Goal: Obtain resource: Obtain resource

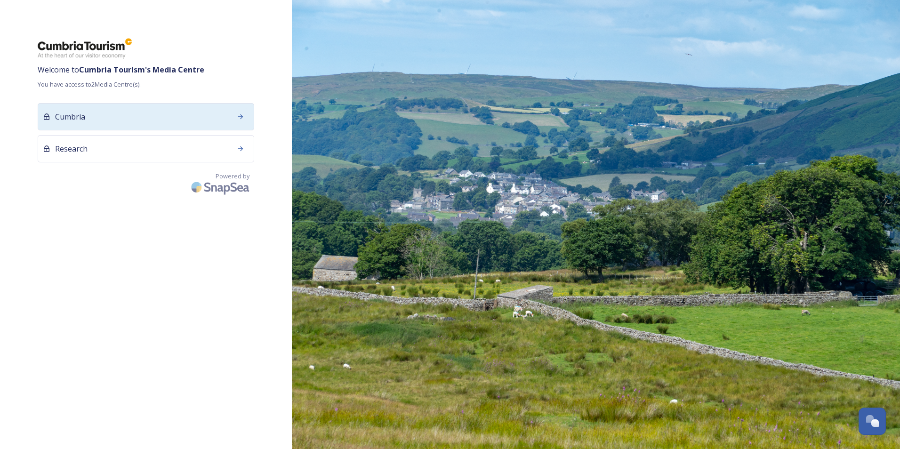
click at [240, 118] on icon at bounding box center [241, 117] width 8 height 8
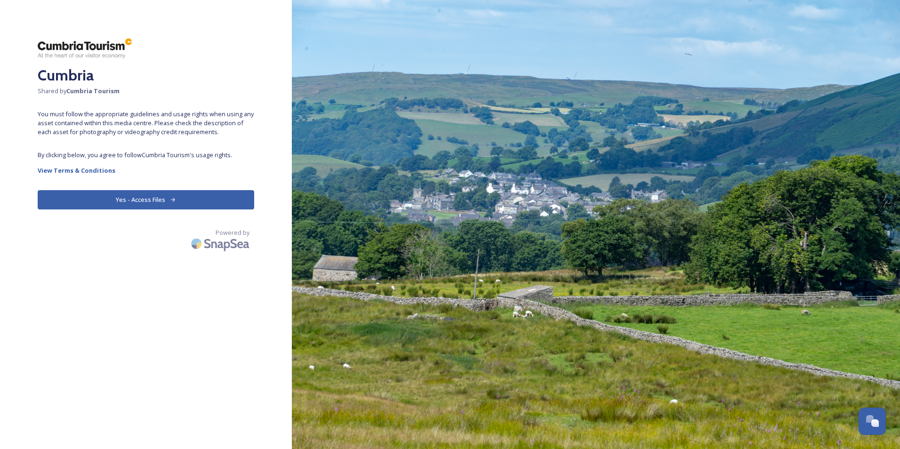
click at [135, 203] on button "Yes - Access Files" at bounding box center [146, 199] width 216 height 19
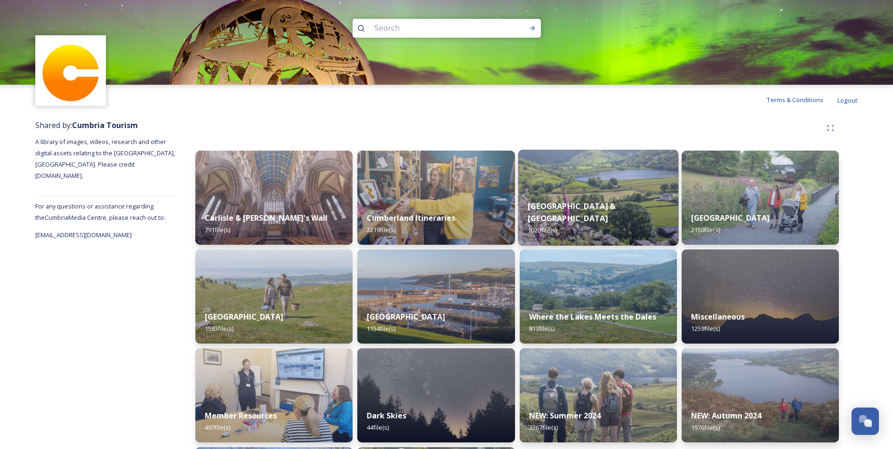
click at [601, 216] on strong "[GEOGRAPHIC_DATA] & [GEOGRAPHIC_DATA]" at bounding box center [572, 212] width 88 height 23
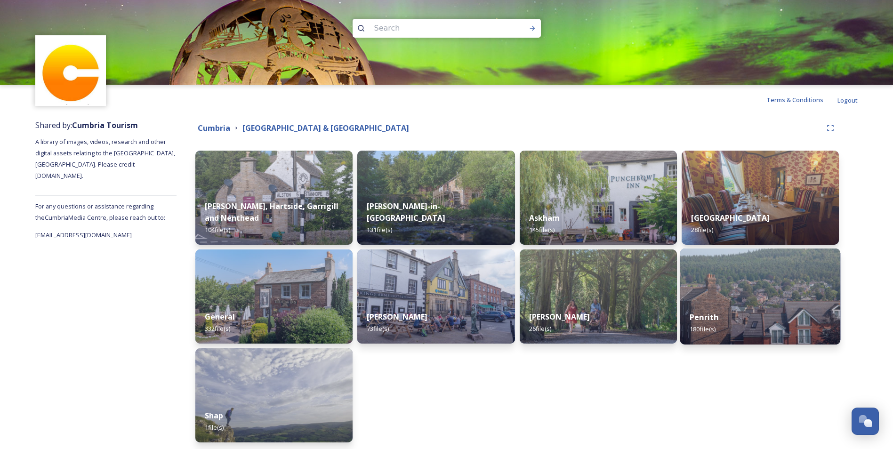
click at [789, 286] on img at bounding box center [760, 296] width 160 height 96
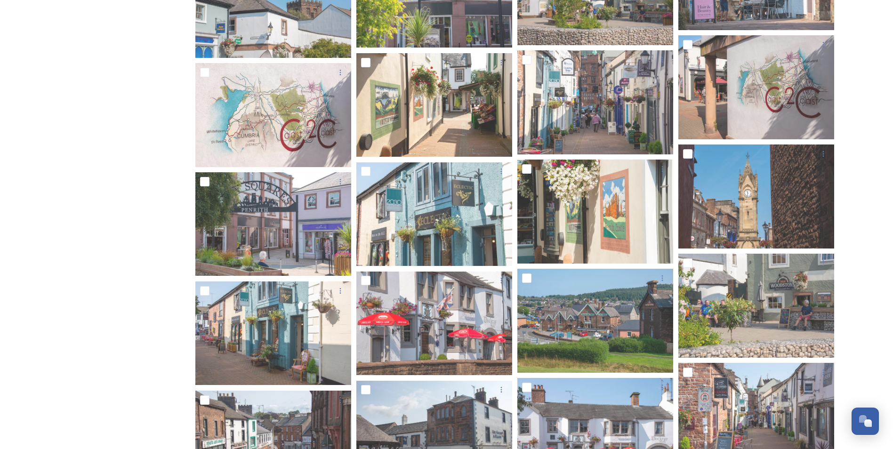
scroll to position [3716, 0]
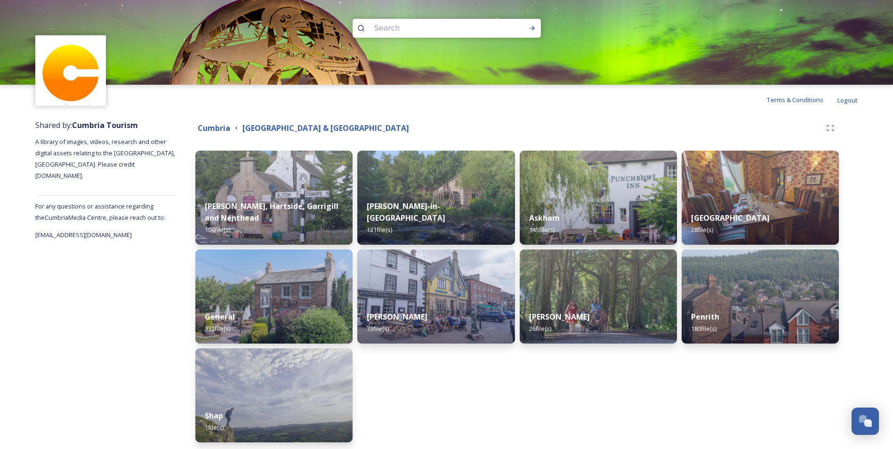
scroll to position [37, 0]
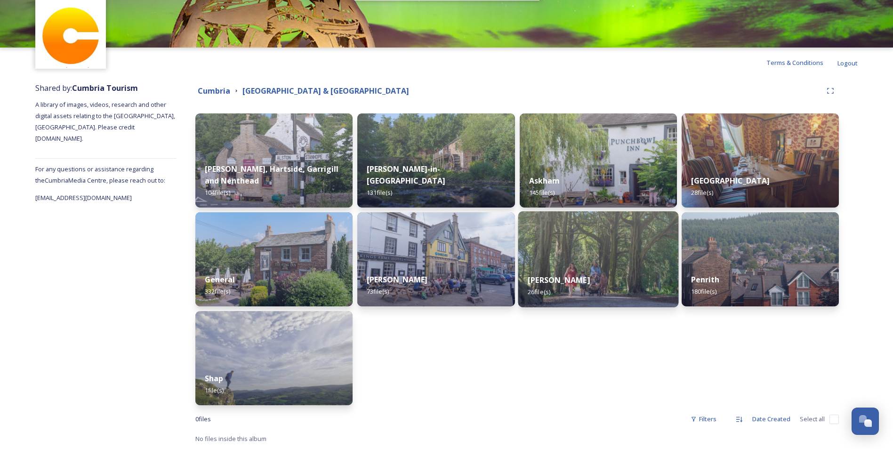
click at [618, 271] on div "[PERSON_NAME] 26 file(s)" at bounding box center [598, 285] width 160 height 43
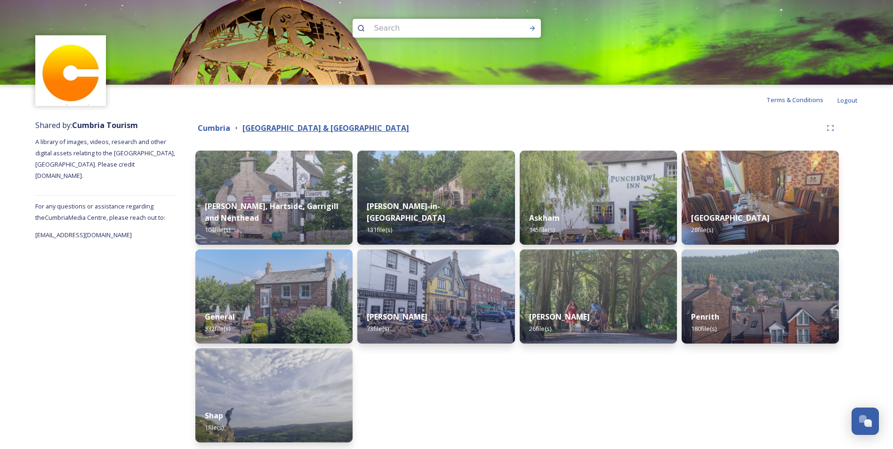
click at [328, 128] on strong "[GEOGRAPHIC_DATA] & [GEOGRAPHIC_DATA]" at bounding box center [325, 128] width 167 height 10
click at [222, 126] on strong "Cumbria" at bounding box center [214, 128] width 32 height 10
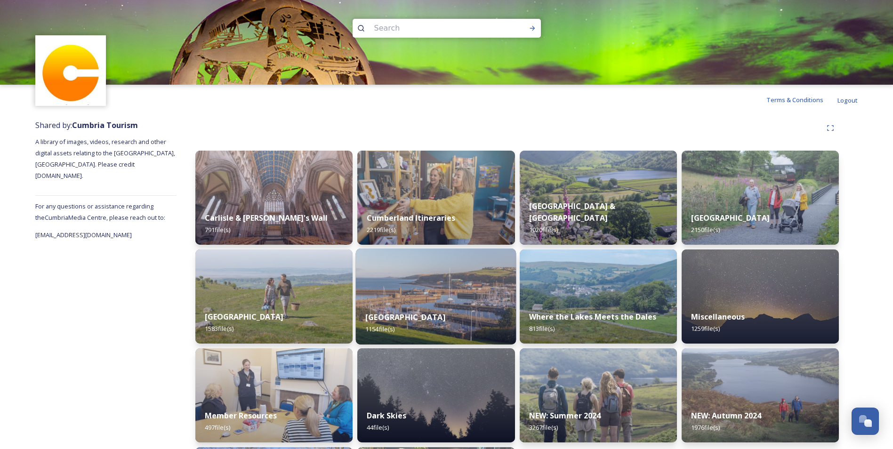
click at [445, 320] on strong "[GEOGRAPHIC_DATA]" at bounding box center [405, 317] width 80 height 10
